Goal: Task Accomplishment & Management: Use online tool/utility

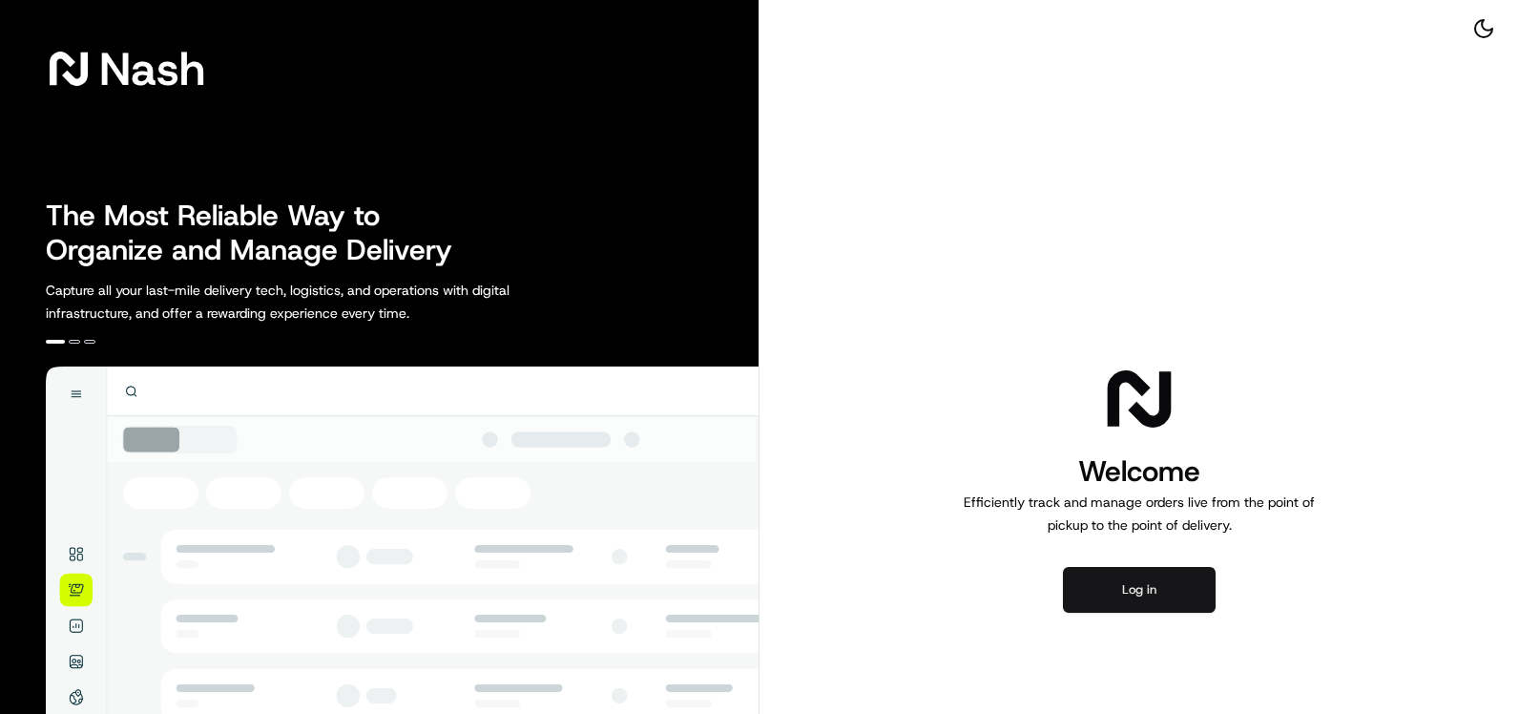
click at [1134, 600] on button "Log in" at bounding box center [1139, 590] width 153 height 46
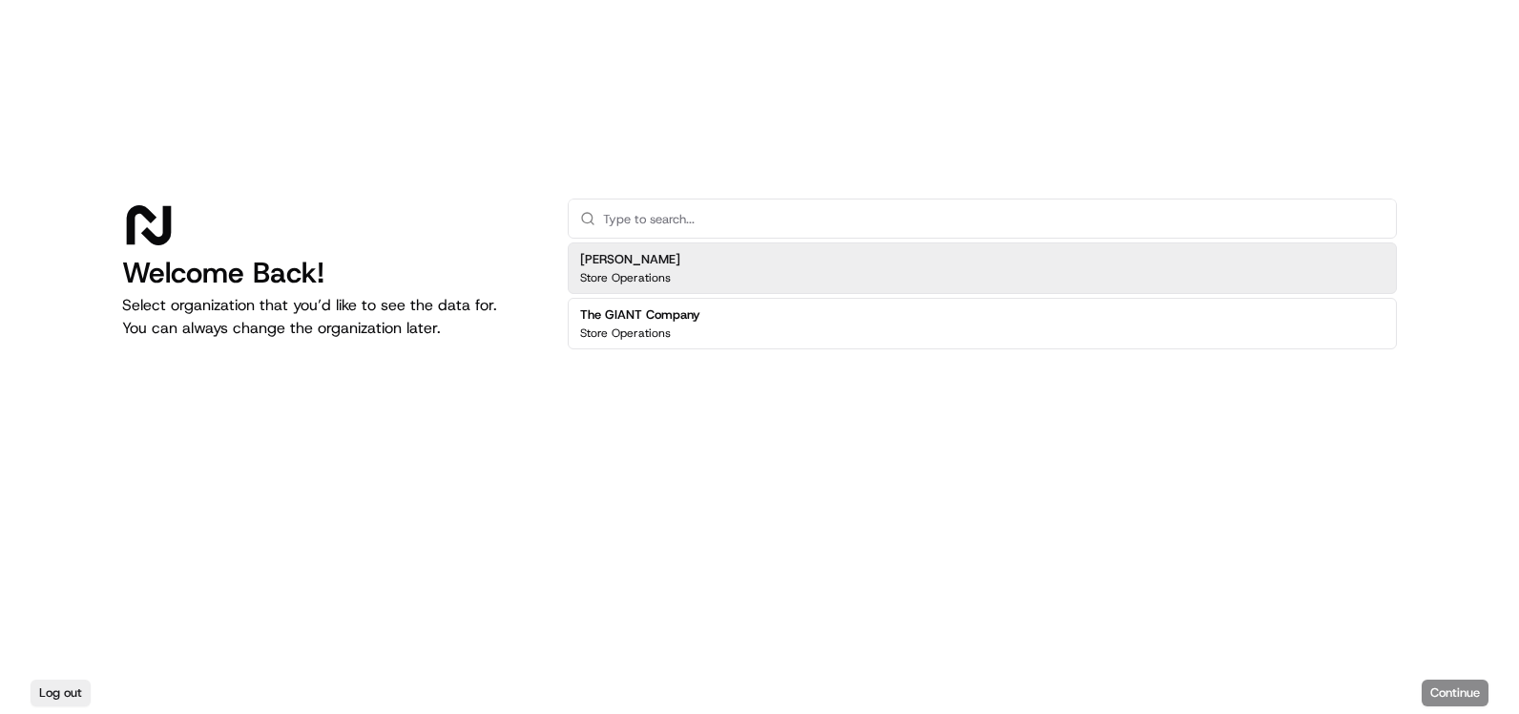
click at [680, 278] on div "[PERSON_NAME] Store Operations" at bounding box center [982, 268] width 829 height 52
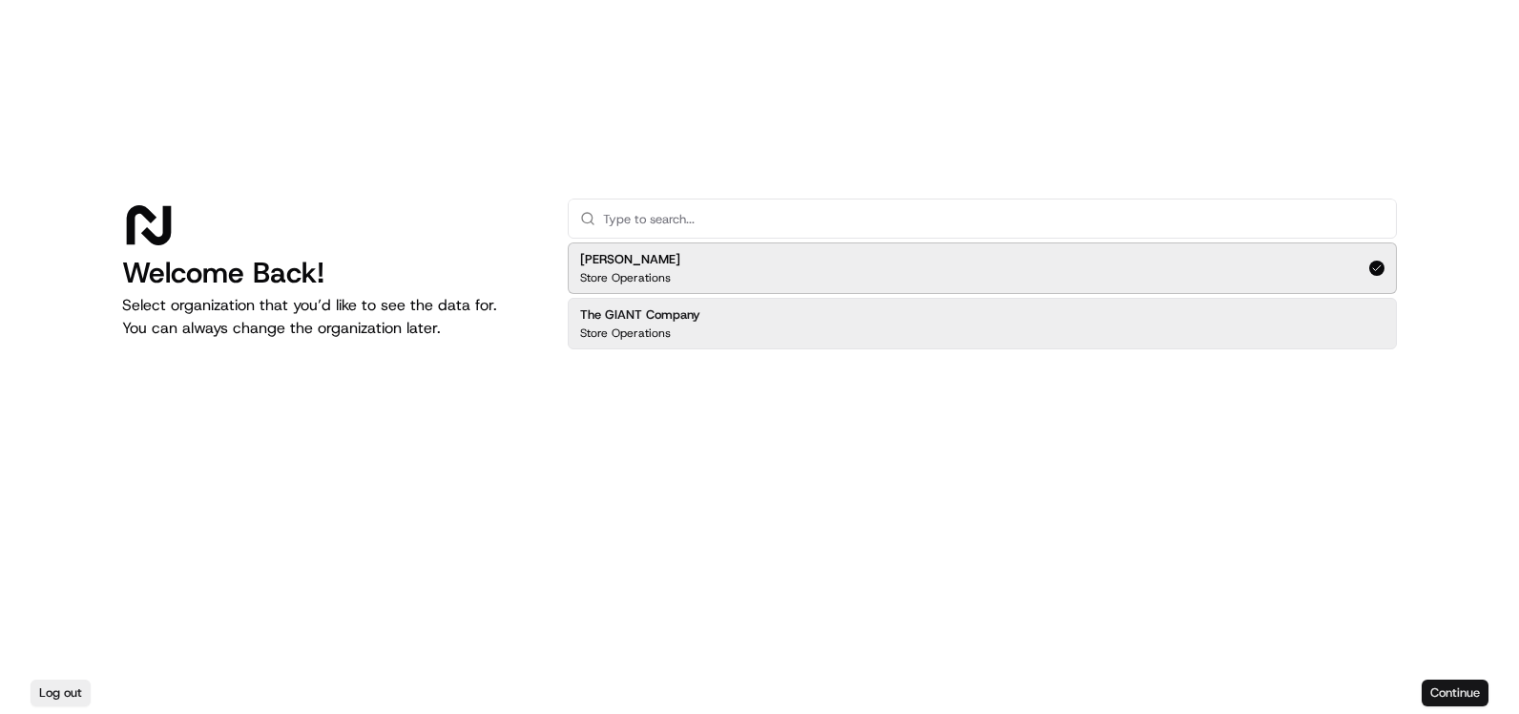
click at [1474, 685] on button "Continue" at bounding box center [1454, 692] width 67 height 27
